Goal: Use online tool/utility

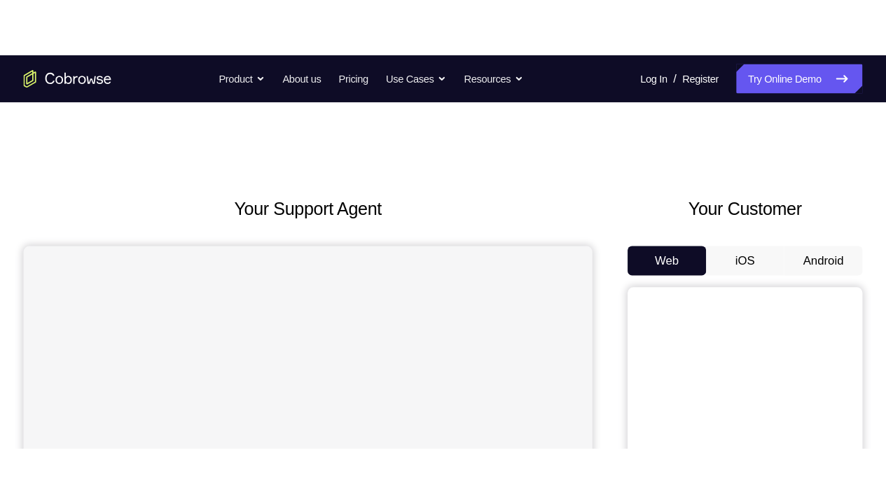
scroll to position [62, 0]
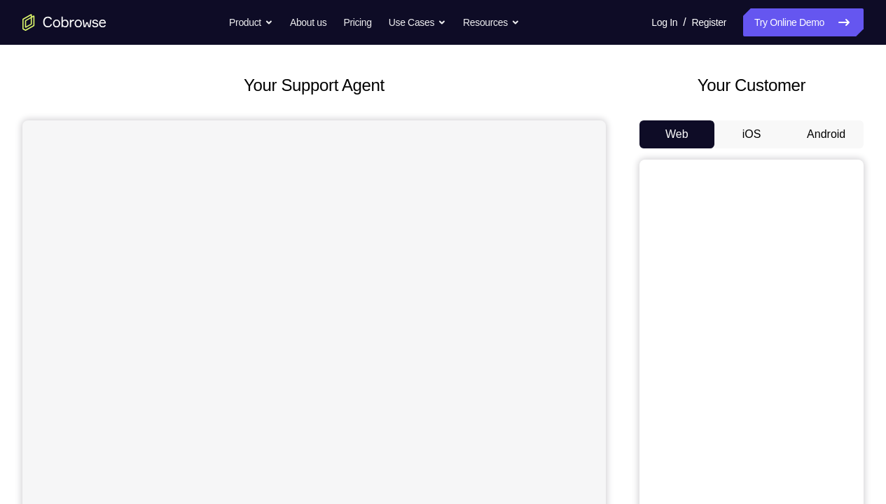
click at [812, 134] on button "Android" at bounding box center [825, 134] width 75 height 28
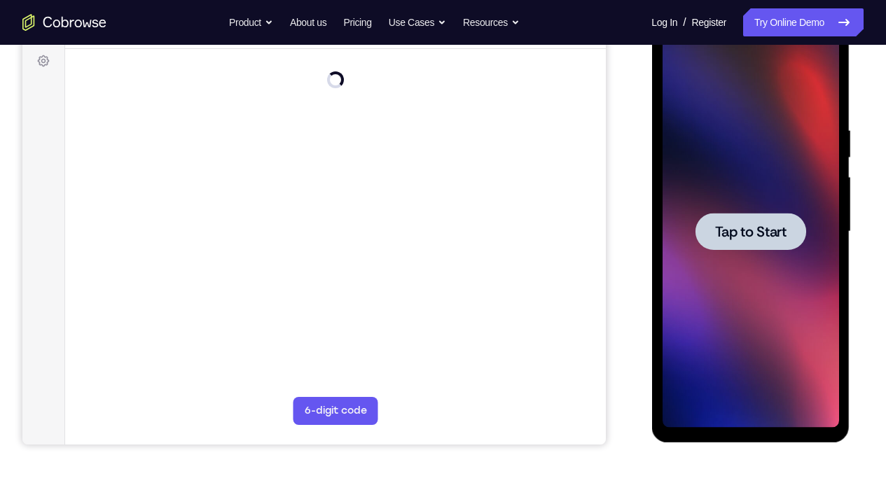
scroll to position [209, 0]
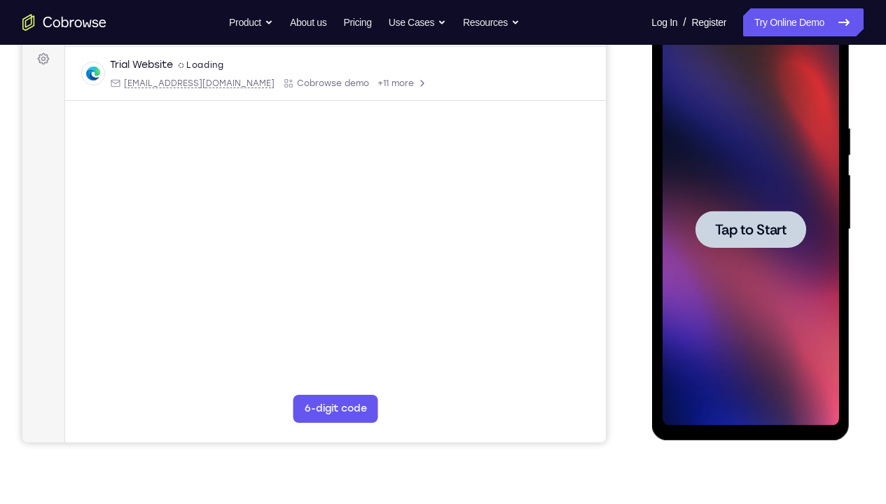
click at [778, 227] on span "Tap to Start" at bounding box center [749, 230] width 71 height 14
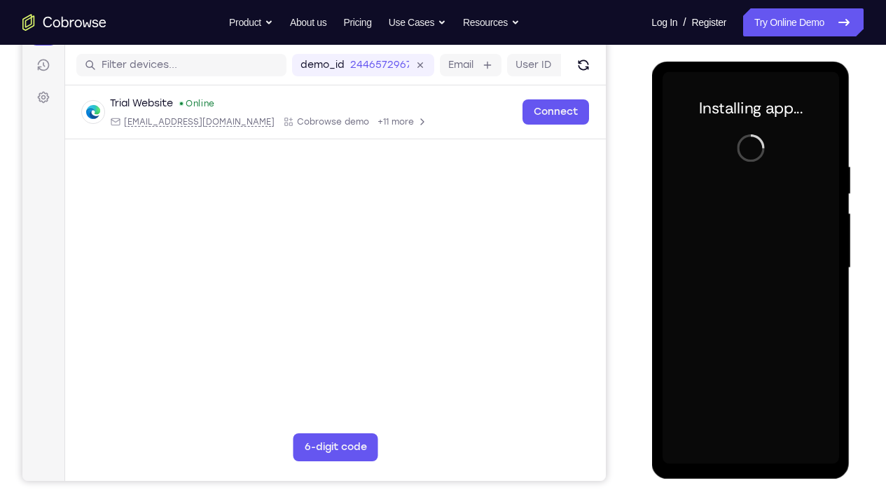
scroll to position [169, 0]
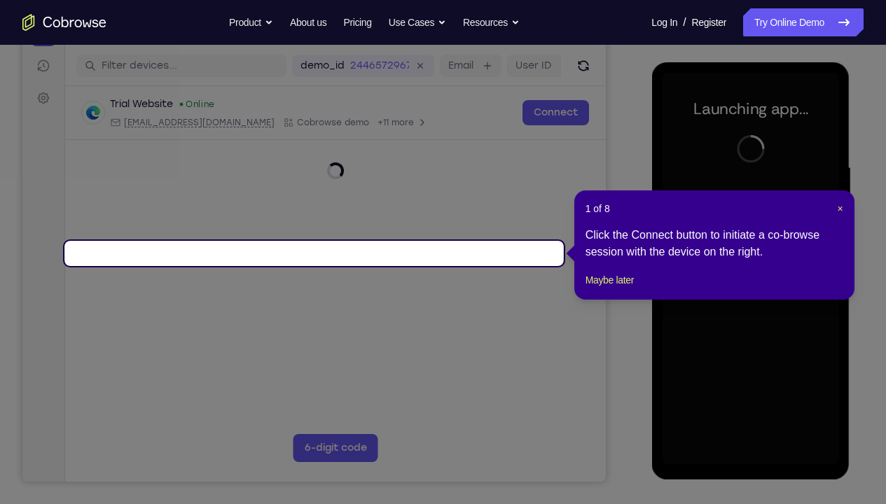
click at [835, 211] on header "1 of 8 ×" at bounding box center [714, 209] width 258 height 14
click at [842, 211] on span "×" at bounding box center [840, 208] width 6 height 11
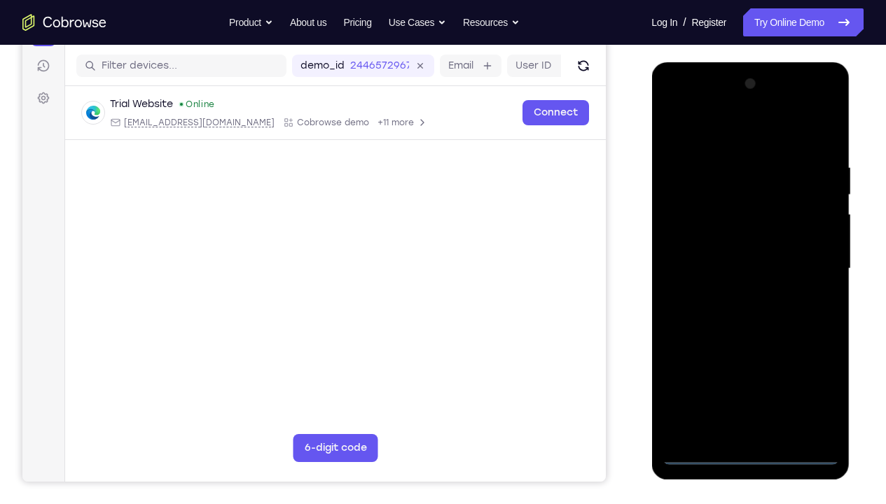
click at [749, 375] on div at bounding box center [750, 269] width 176 height 392
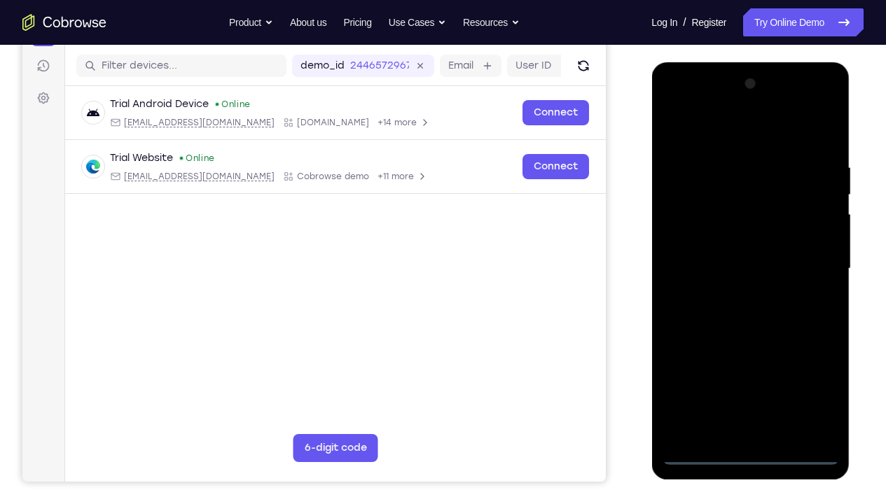
click at [808, 375] on div at bounding box center [750, 269] width 176 height 392
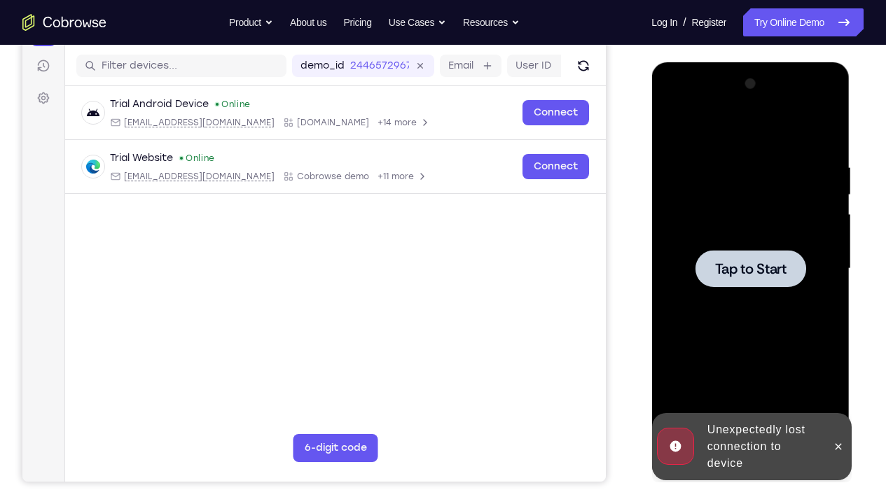
click at [749, 249] on div at bounding box center [750, 269] width 176 height 392
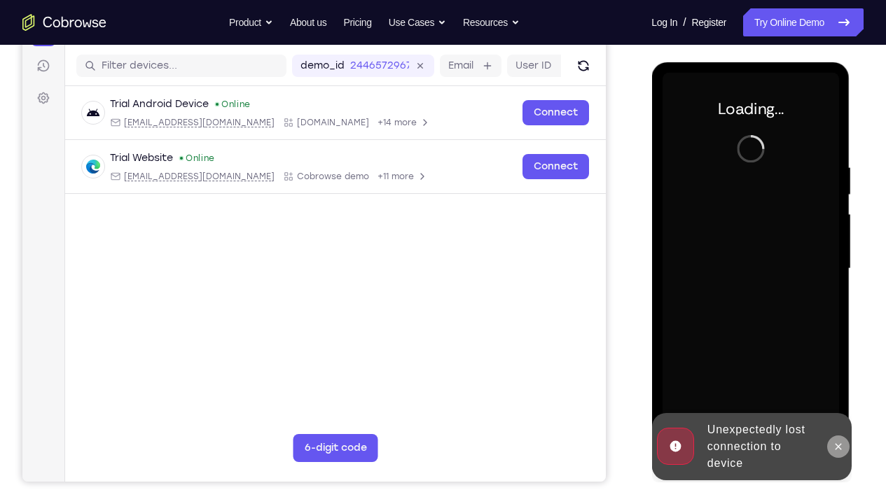
click at [842, 375] on button at bounding box center [837, 447] width 22 height 22
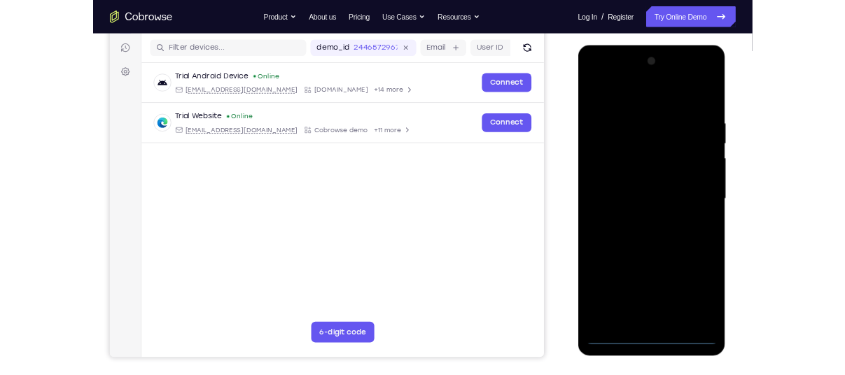
scroll to position [172, 0]
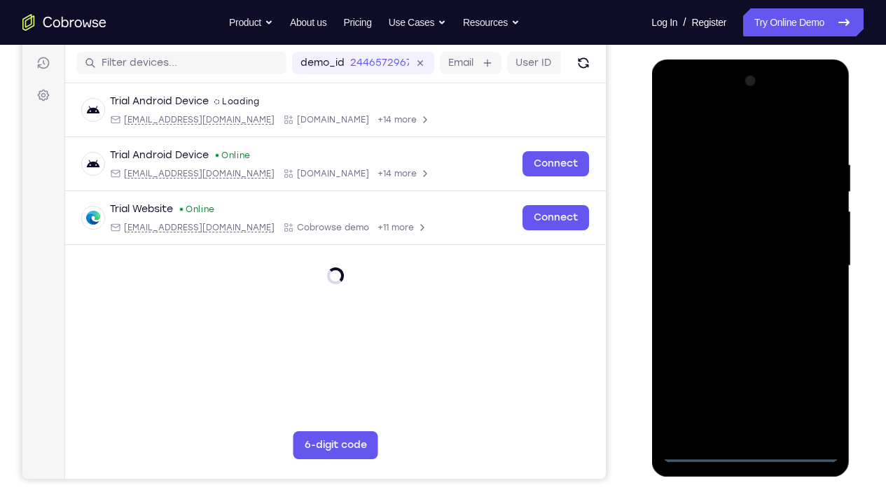
click at [754, 375] on div at bounding box center [750, 266] width 176 height 392
click at [807, 375] on div at bounding box center [750, 266] width 176 height 392
click at [716, 134] on div at bounding box center [750, 266] width 176 height 392
click at [814, 260] on div at bounding box center [750, 266] width 176 height 392
click at [733, 290] on div at bounding box center [750, 266] width 176 height 392
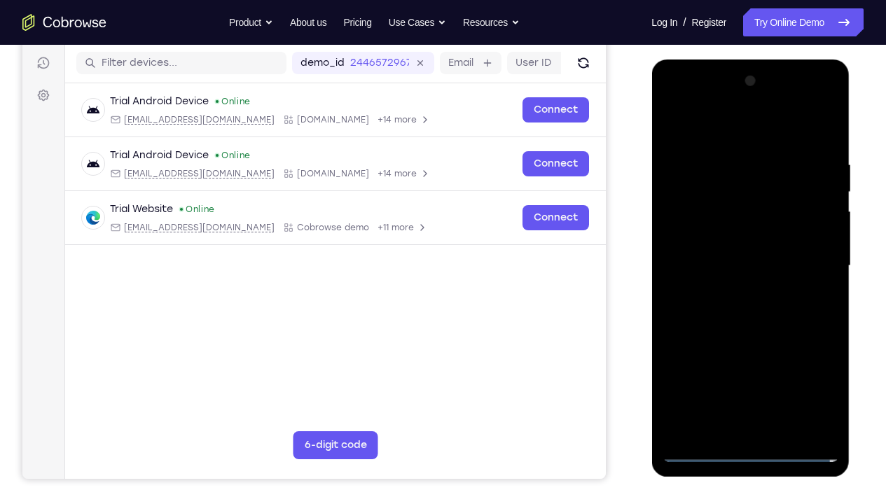
click at [742, 255] on div at bounding box center [750, 266] width 176 height 392
click at [739, 237] on div at bounding box center [750, 266] width 176 height 392
click at [748, 263] on div at bounding box center [750, 266] width 176 height 392
click at [754, 308] on div at bounding box center [750, 266] width 176 height 392
click at [779, 329] on div at bounding box center [750, 266] width 176 height 392
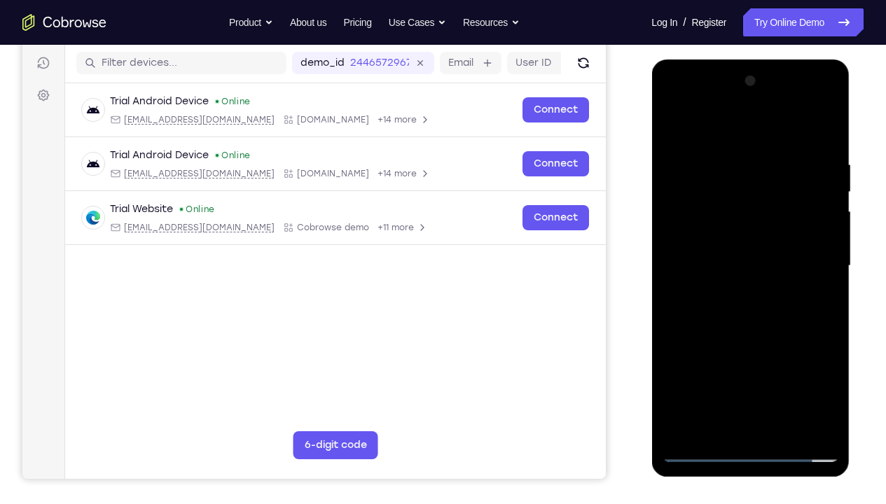
click at [823, 331] on div at bounding box center [750, 266] width 176 height 392
click at [833, 375] on div at bounding box center [750, 266] width 176 height 392
click at [833, 290] on div at bounding box center [750, 266] width 176 height 392
click at [786, 375] on div at bounding box center [750, 266] width 176 height 392
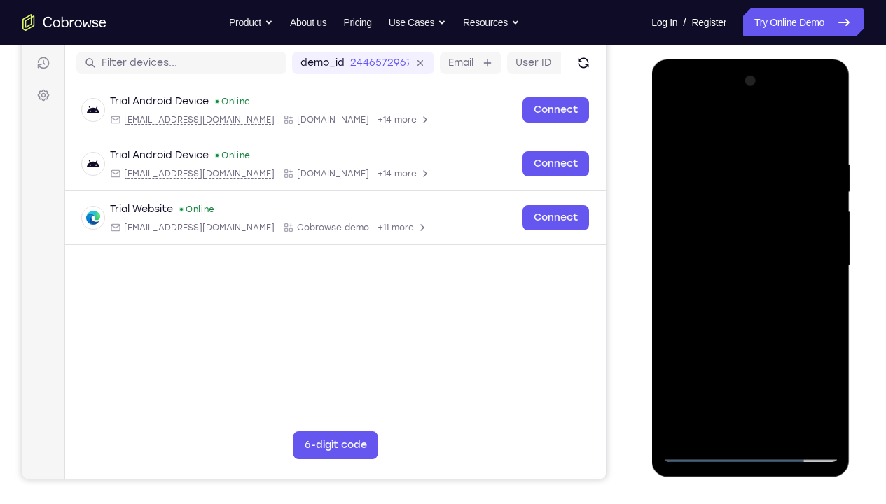
click at [750, 345] on div at bounding box center [750, 266] width 176 height 392
click at [702, 375] on div at bounding box center [750, 266] width 176 height 392
click at [780, 375] on div at bounding box center [750, 266] width 176 height 392
click at [707, 375] on div at bounding box center [750, 266] width 176 height 392
click at [725, 153] on div at bounding box center [750, 266] width 176 height 392
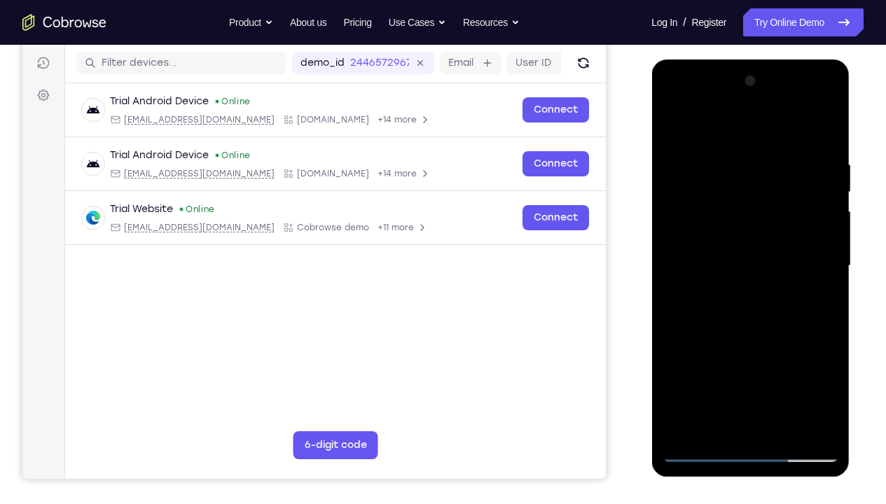
click at [823, 232] on div at bounding box center [750, 266] width 176 height 392
click at [821, 237] on div at bounding box center [750, 266] width 176 height 392
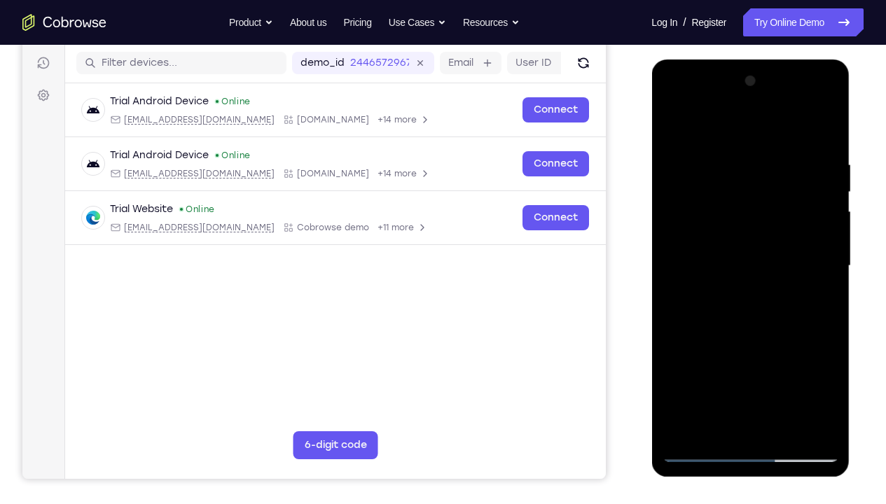
click at [821, 237] on div at bounding box center [750, 266] width 176 height 392
drag, startPoint x: 826, startPoint y: 253, endPoint x: 695, endPoint y: 324, distance: 148.5
click at [695, 324] on div at bounding box center [750, 266] width 176 height 392
drag, startPoint x: 810, startPoint y: 279, endPoint x: 655, endPoint y: 307, distance: 157.8
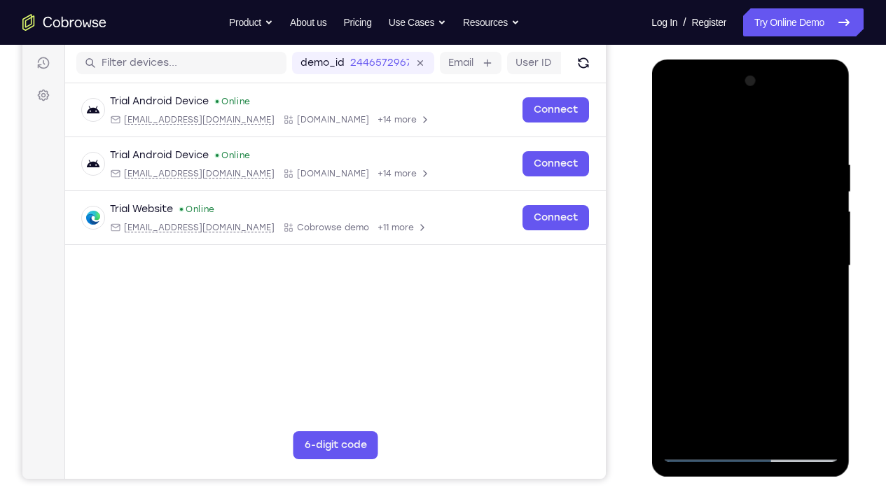
click at [655, 307] on div at bounding box center [750, 268] width 198 height 417
click at [813, 286] on div at bounding box center [750, 266] width 176 height 392
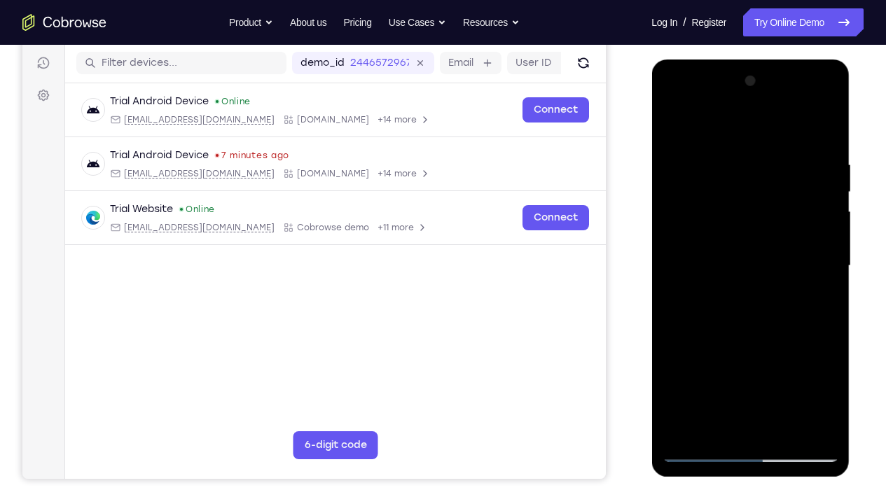
click at [813, 286] on div at bounding box center [750, 266] width 176 height 392
click at [823, 136] on div at bounding box center [750, 266] width 176 height 392
click at [688, 375] on div at bounding box center [750, 266] width 176 height 392
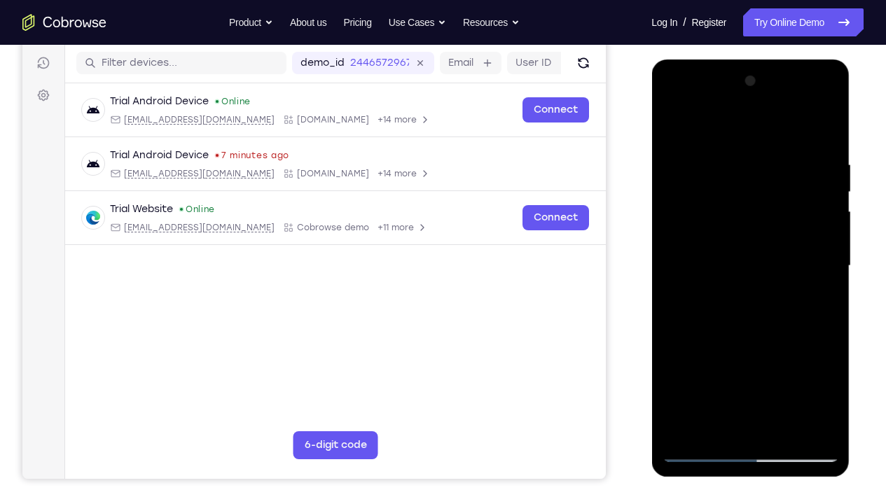
drag, startPoint x: 765, startPoint y: 204, endPoint x: 820, endPoint y: 381, distance: 184.7
click at [820, 375] on div at bounding box center [750, 266] width 176 height 392
click at [830, 296] on div at bounding box center [750, 266] width 176 height 392
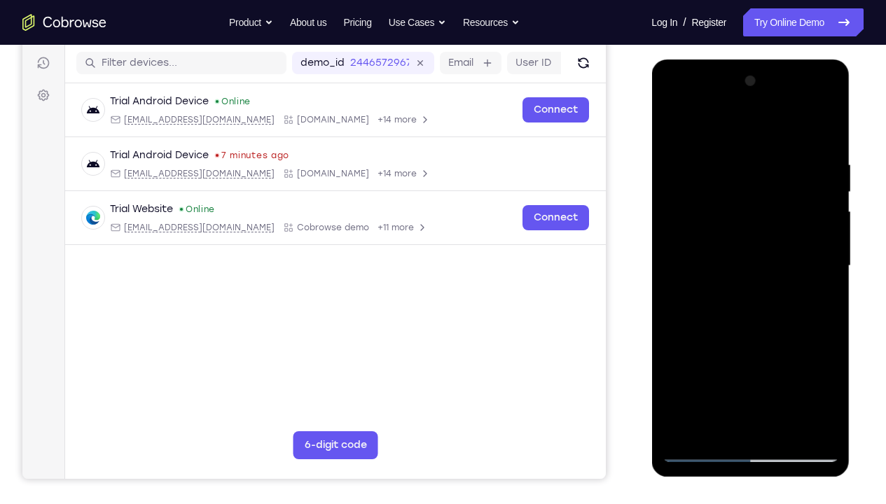
click at [830, 296] on div at bounding box center [750, 266] width 176 height 392
click at [729, 171] on div at bounding box center [750, 266] width 176 height 392
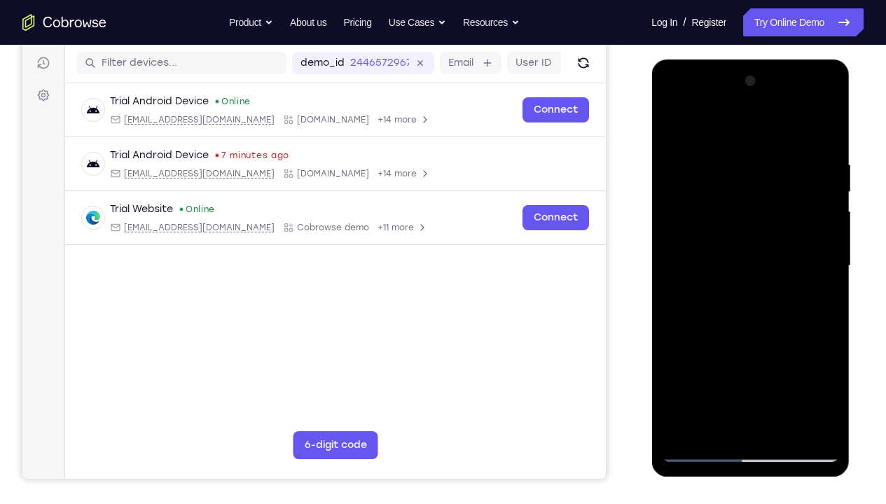
click at [820, 277] on div at bounding box center [750, 266] width 176 height 392
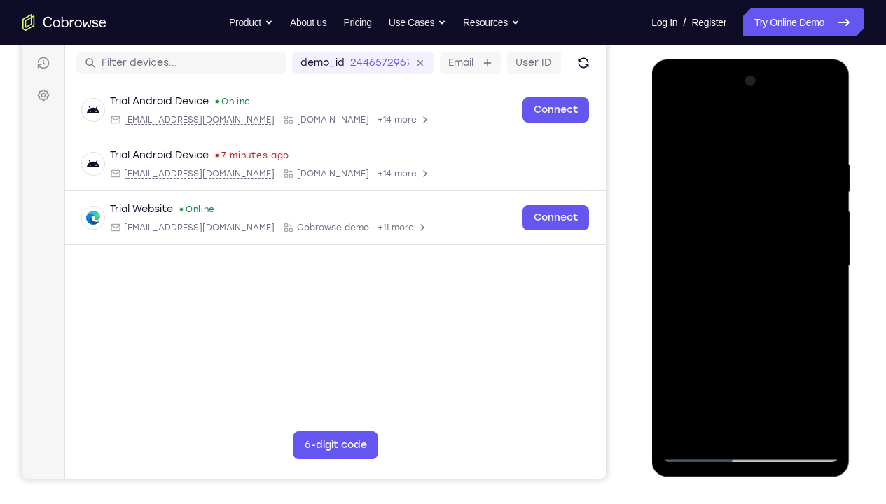
drag, startPoint x: 820, startPoint y: 277, endPoint x: 670, endPoint y: 285, distance: 150.0
click at [670, 285] on div at bounding box center [750, 266] width 176 height 392
click at [812, 280] on div at bounding box center [750, 266] width 176 height 392
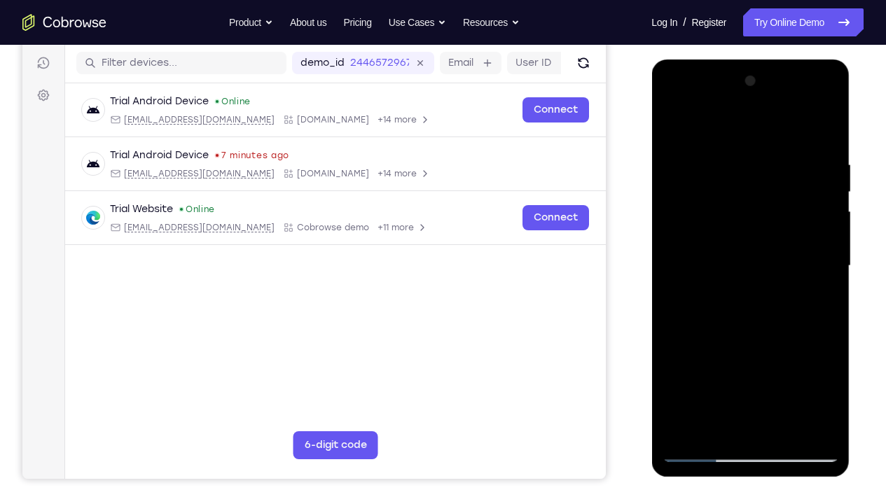
click at [690, 286] on div at bounding box center [750, 266] width 176 height 392
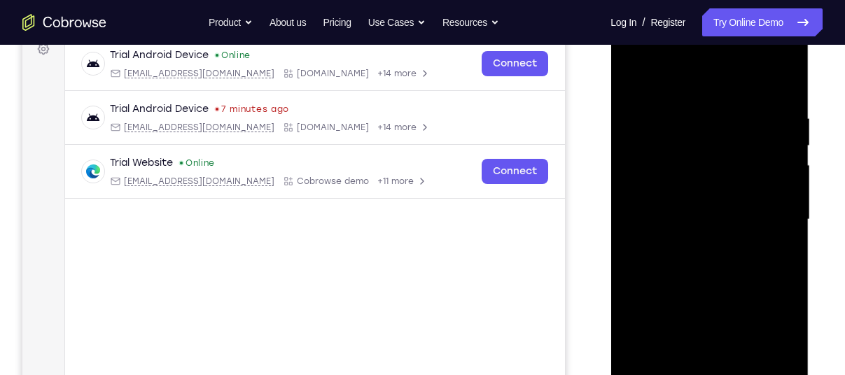
scroll to position [239, 0]
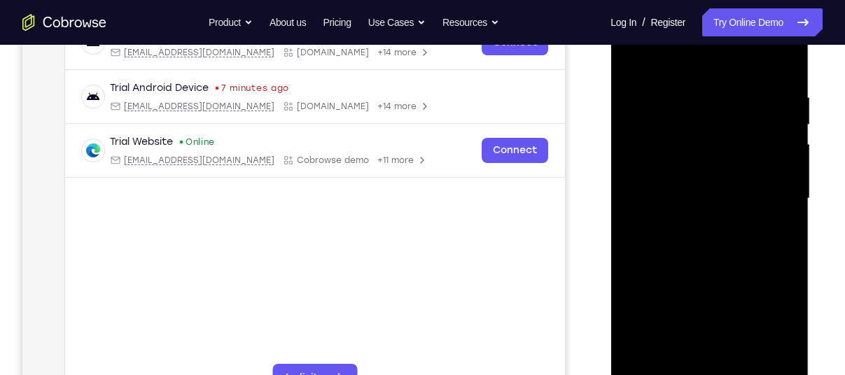
click at [788, 238] on div at bounding box center [709, 199] width 176 height 392
click at [784, 62] on div at bounding box center [709, 199] width 176 height 392
drag, startPoint x: 732, startPoint y: 155, endPoint x: 827, endPoint y: 378, distance: 242.6
click at [810, 375] on html "Online web based iOS Simulators and Android Emulators. Run iPhone, iPad, Mobile…" at bounding box center [711, 202] width 200 height 420
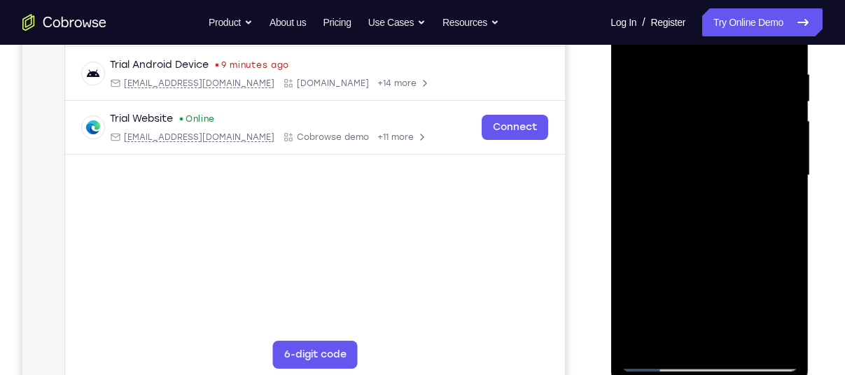
scroll to position [262, 0]
click at [693, 70] on div at bounding box center [709, 176] width 176 height 392
click at [796, 158] on div at bounding box center [709, 176] width 176 height 392
